Goal: Task Accomplishment & Management: Manage account settings

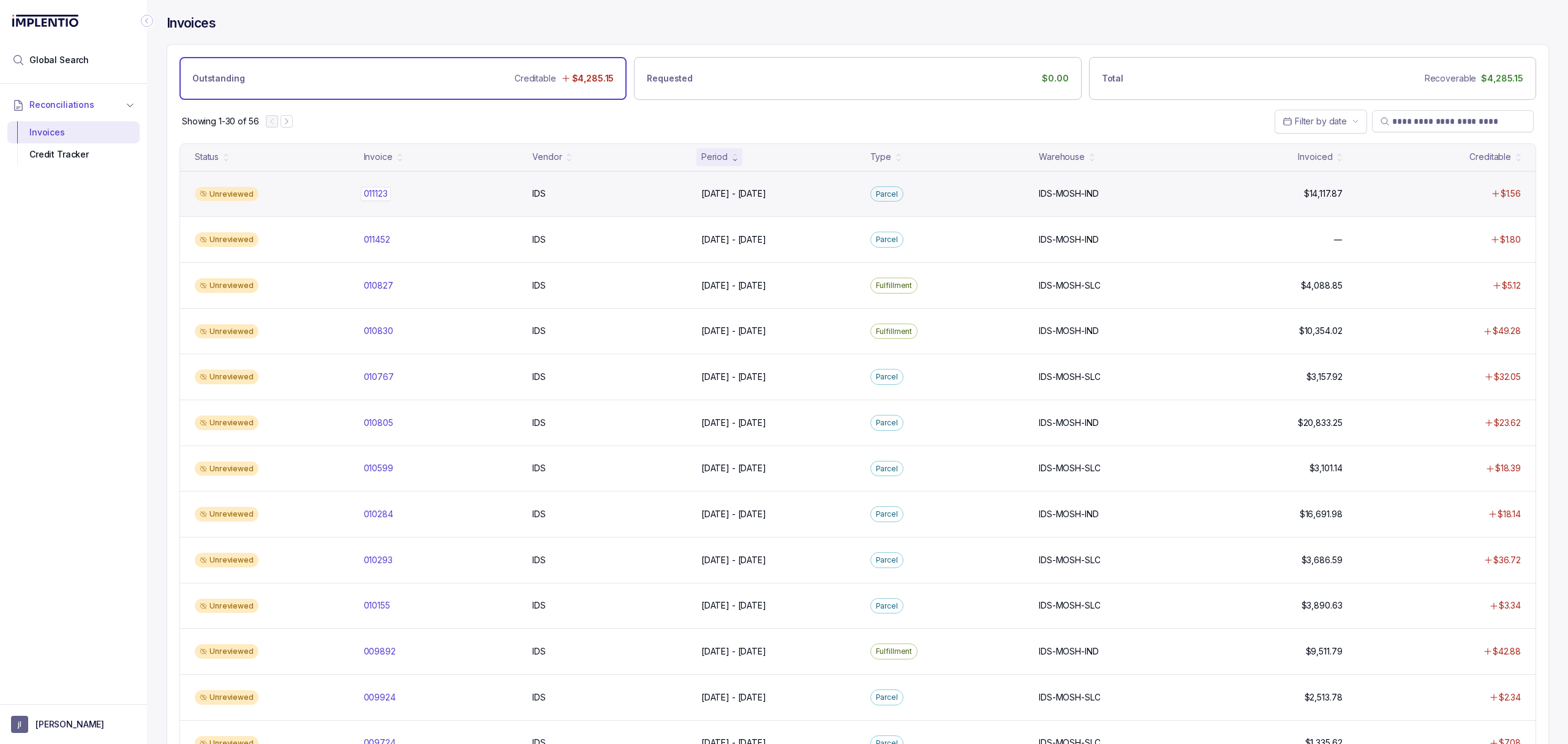
click at [386, 194] on p "011123" at bounding box center [375, 193] width 30 height 14
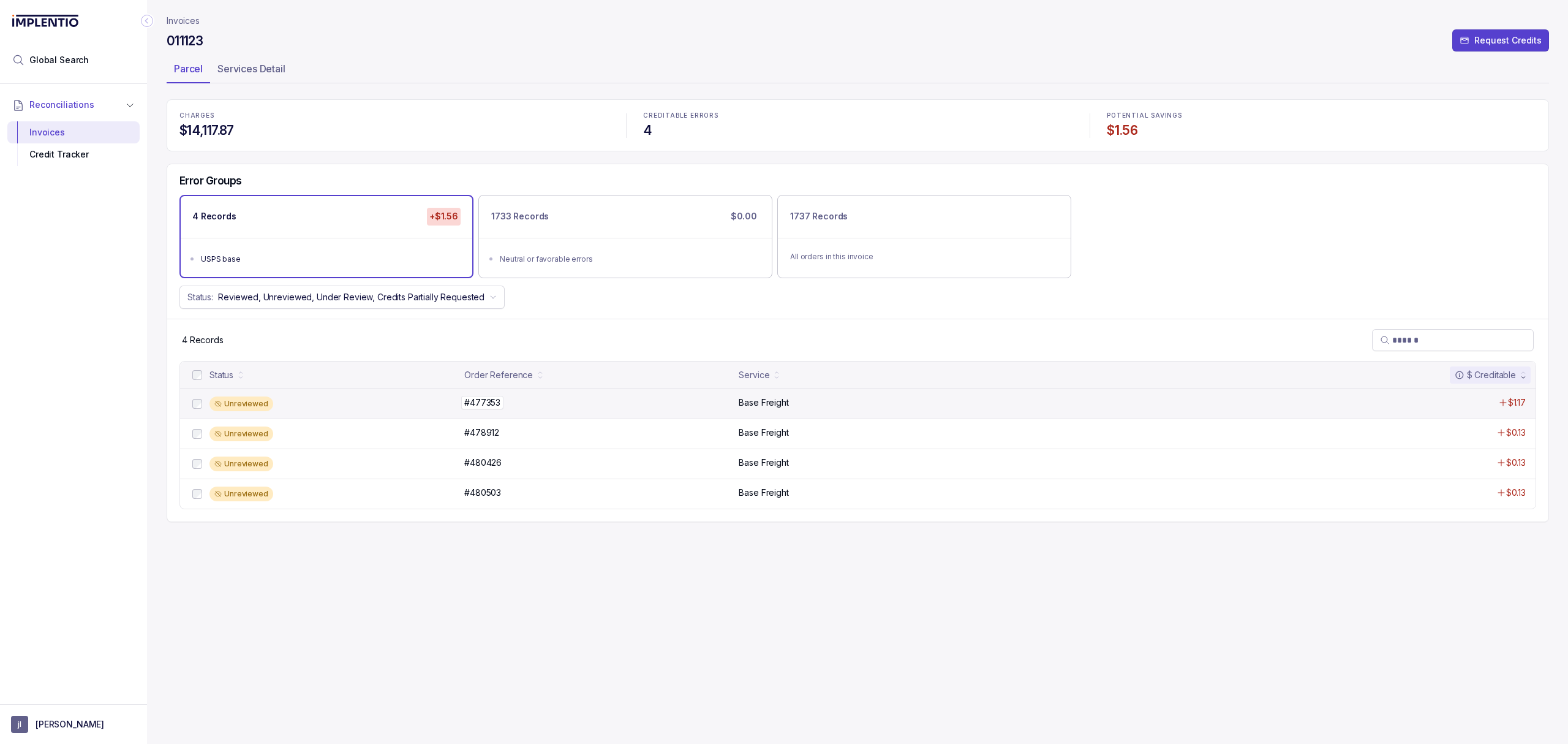
click at [489, 407] on p "#477353" at bounding box center [481, 402] width 42 height 14
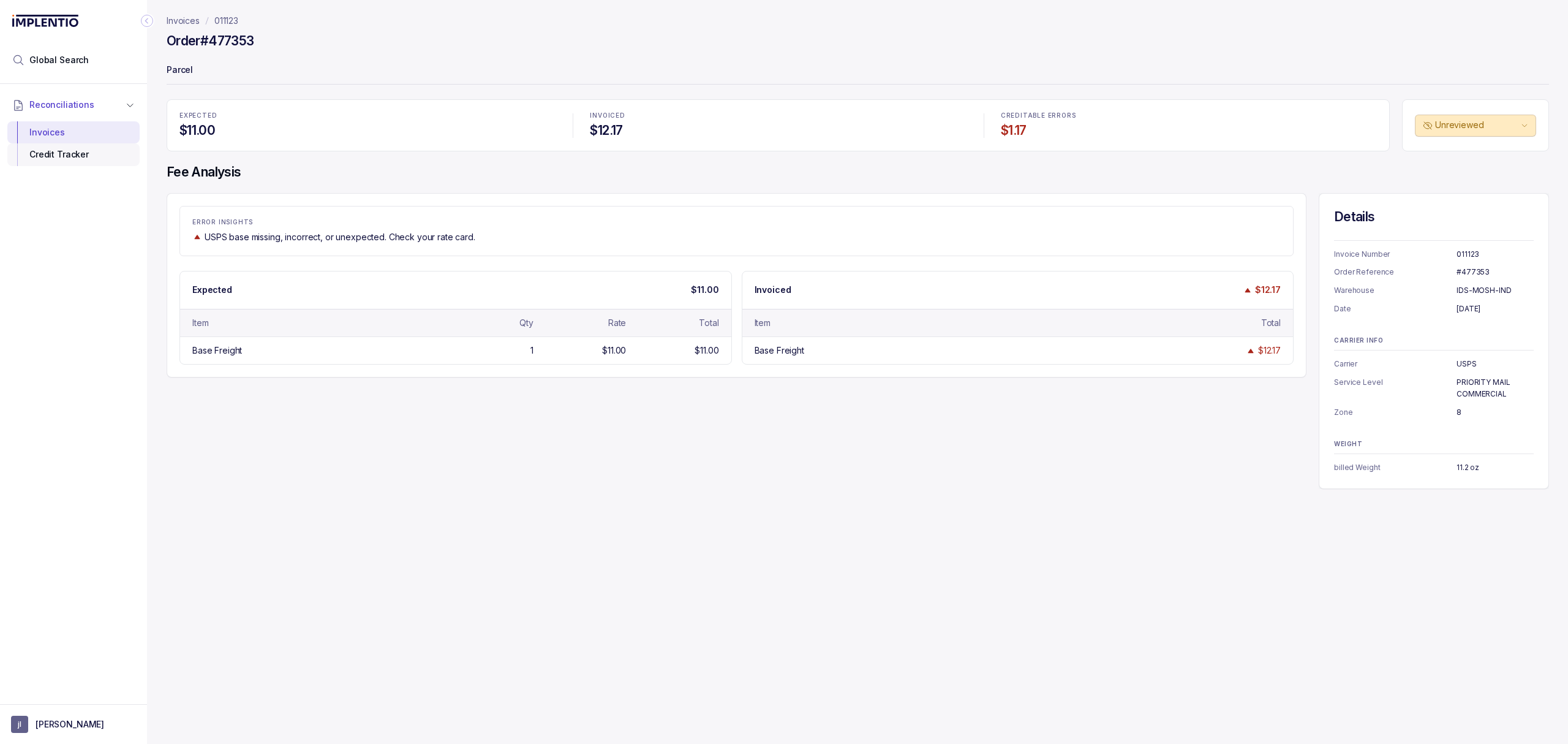
click at [92, 152] on div "Credit Tracker" at bounding box center [73, 154] width 112 height 22
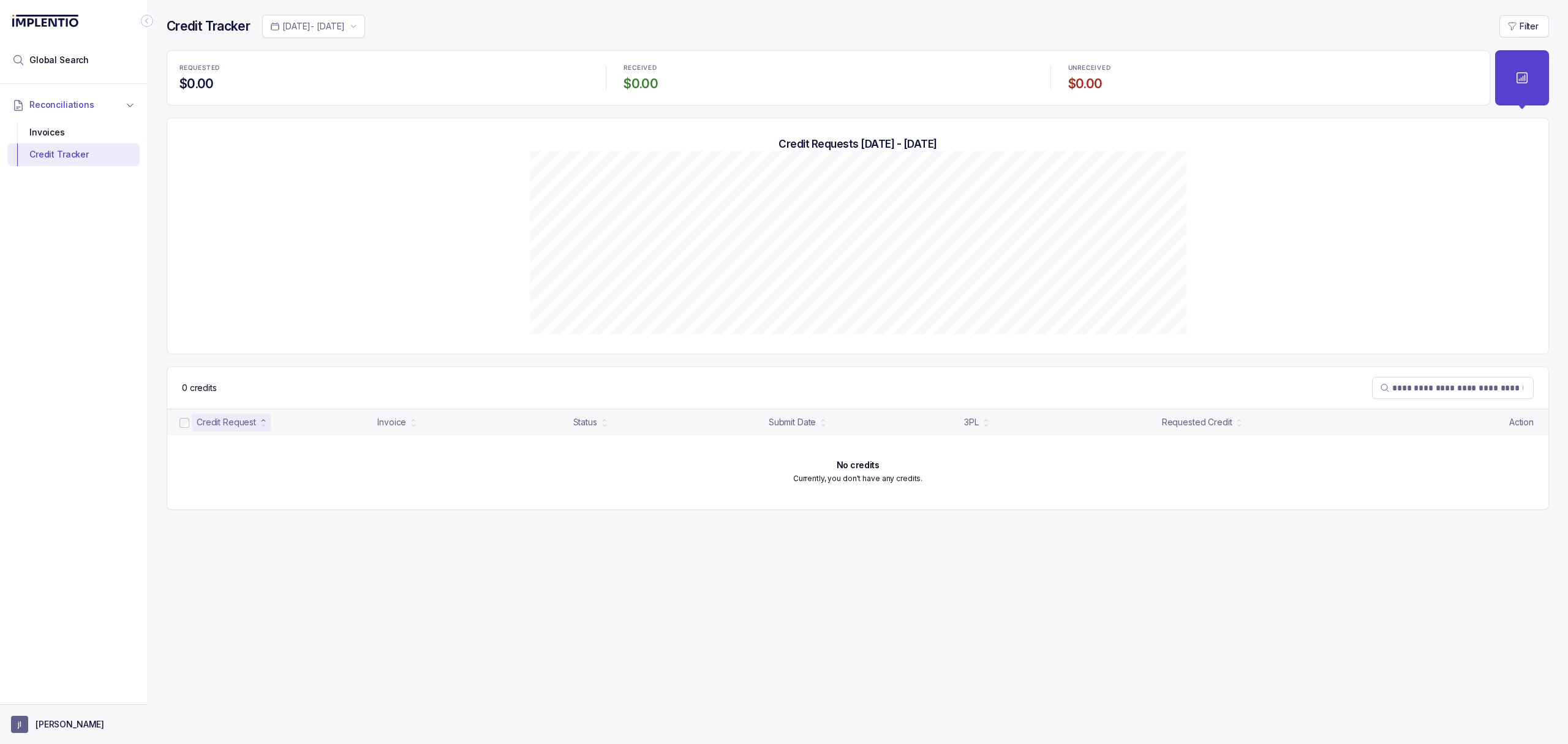
click at [62, 728] on p "[PERSON_NAME]" at bounding box center [69, 723] width 68 height 13
click at [62, 697] on p "Logout" at bounding box center [81, 697] width 102 height 13
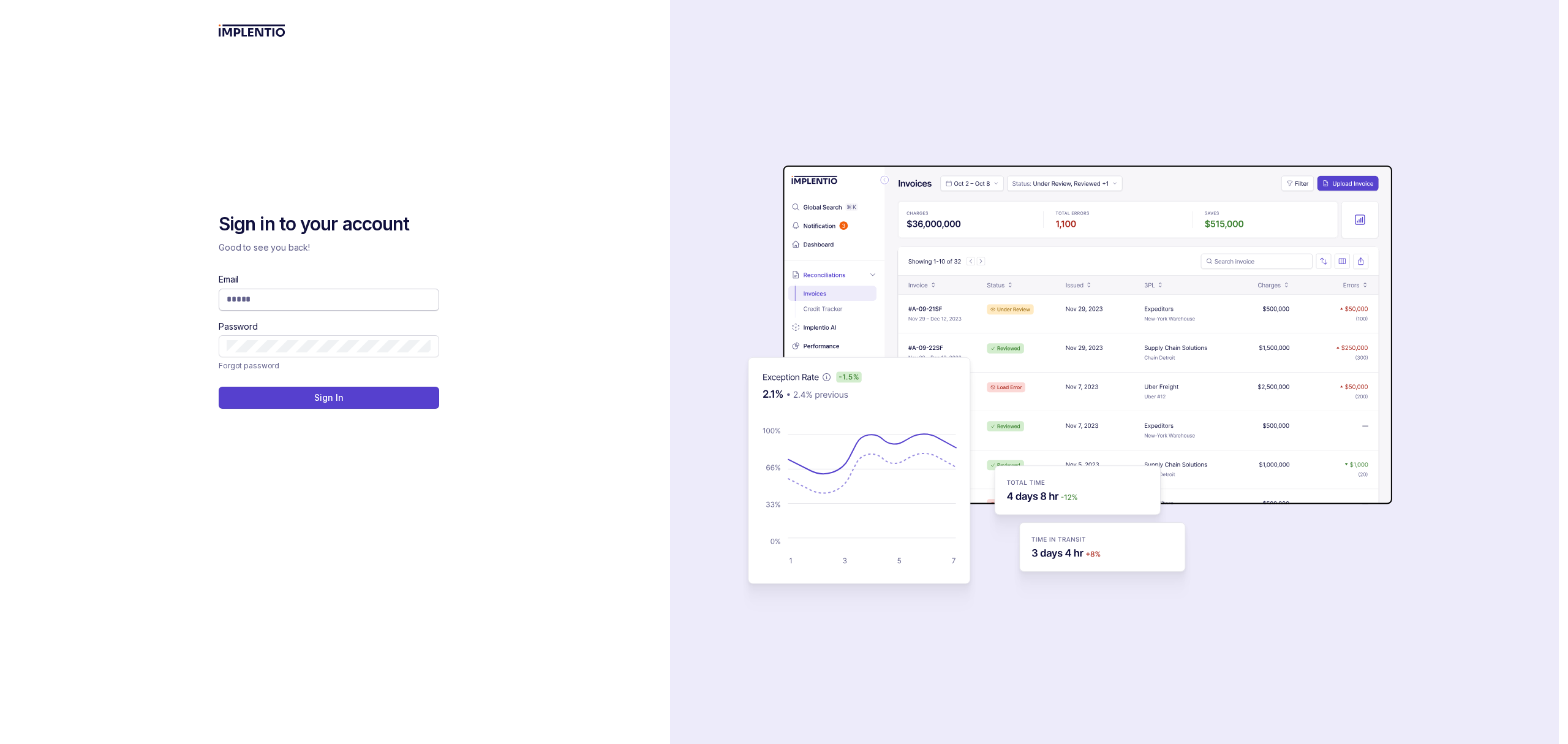
click at [265, 300] on input "Email" at bounding box center [329, 299] width 205 height 13
type input "**********"
